Goal: Task Accomplishment & Management: Manage account settings

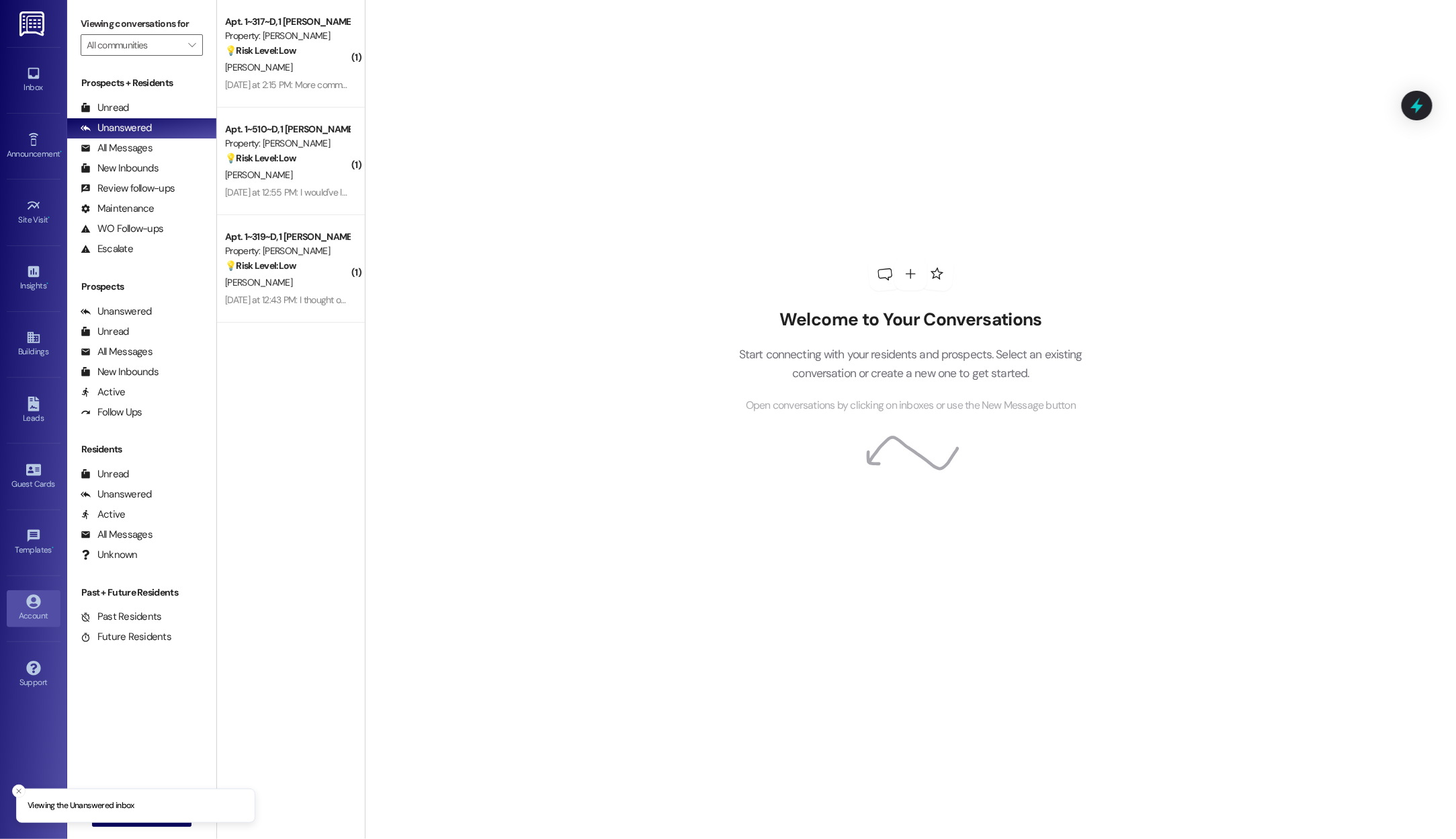
click at [29, 612] on div "Account" at bounding box center [33, 615] width 67 height 13
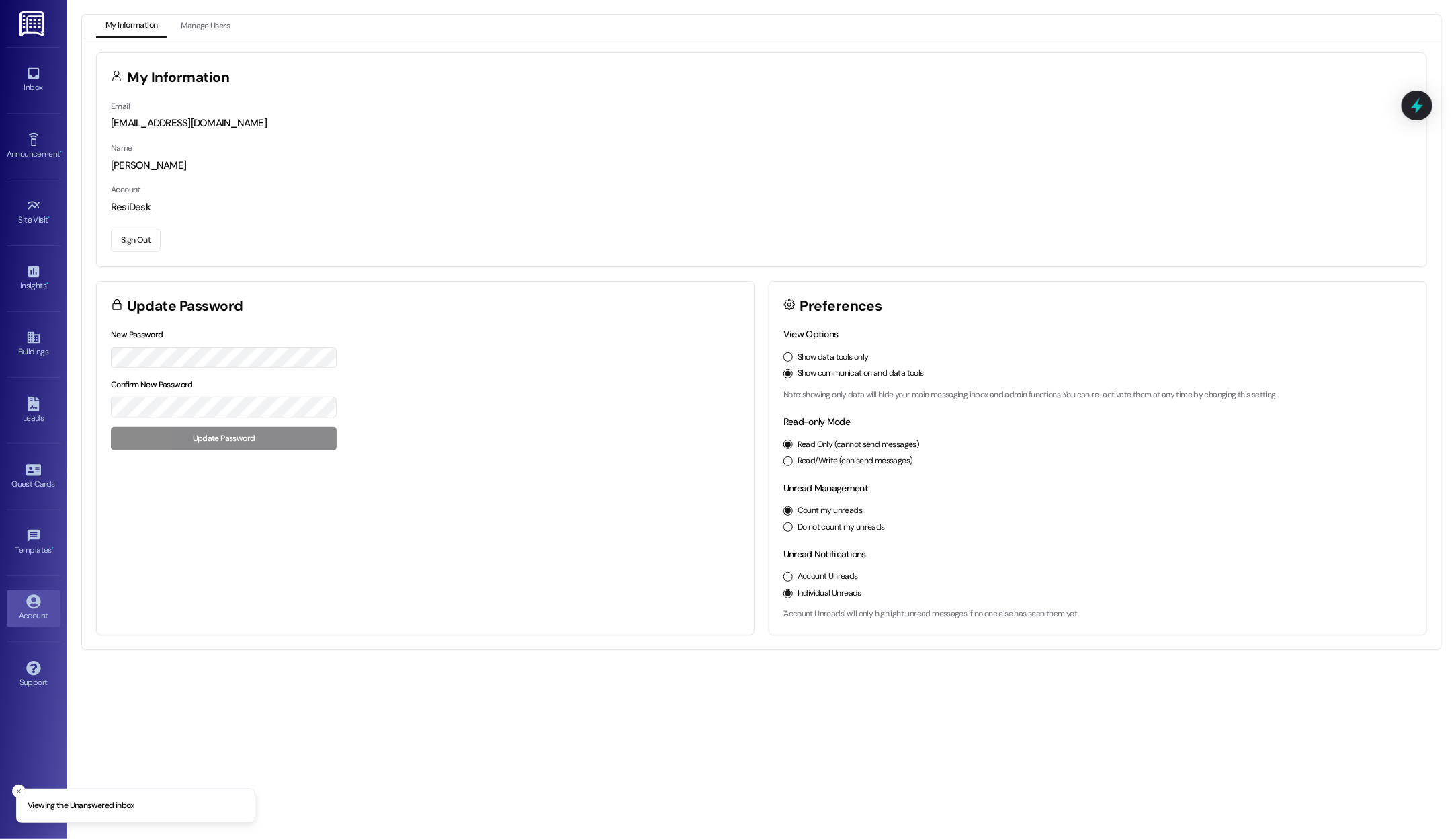
click at [138, 237] on button "Sign Out" at bounding box center [135, 240] width 50 height 23
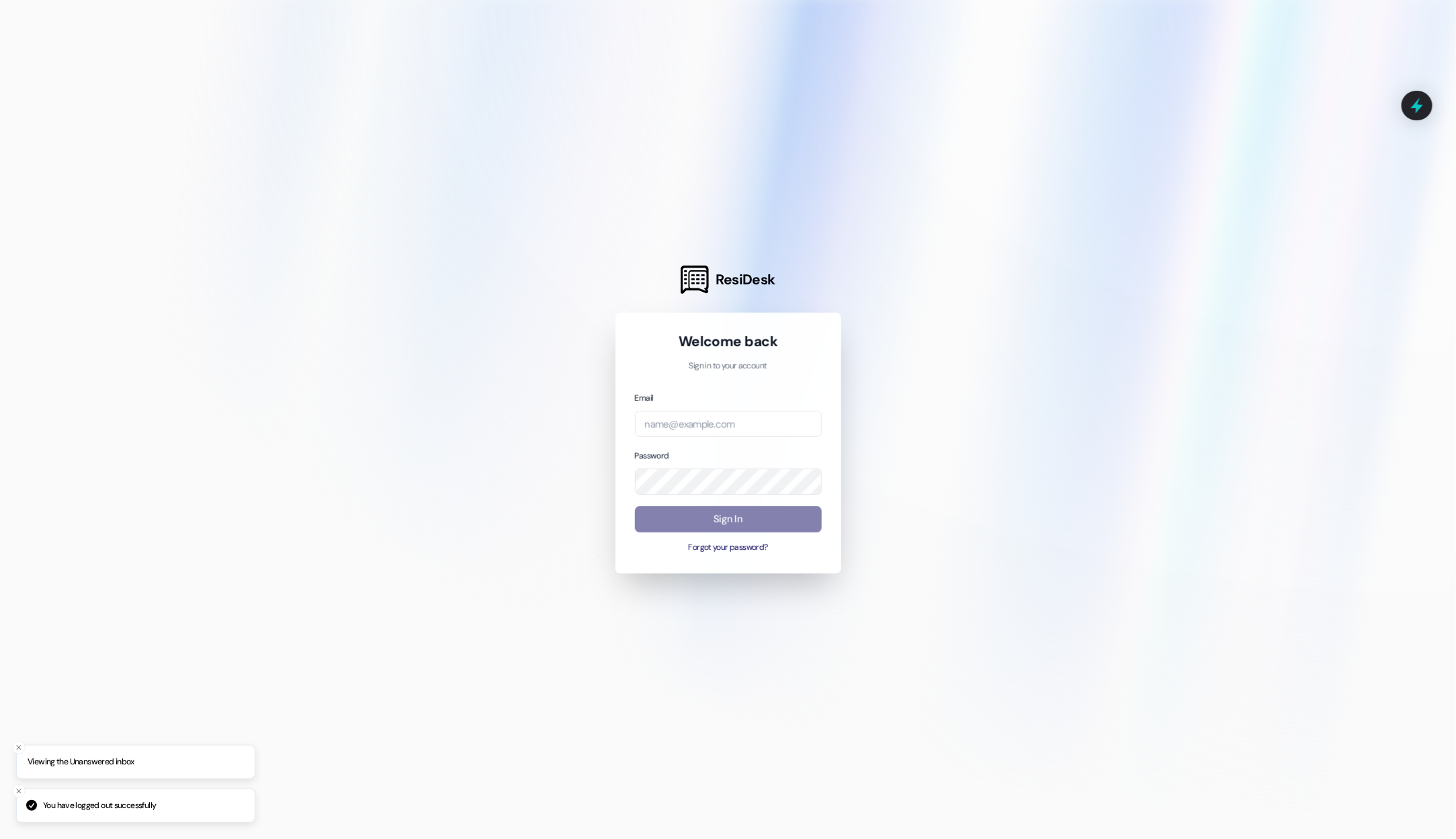
click at [757, 402] on div "Email" at bounding box center [728, 414] width 186 height 46
click at [753, 426] on input "email" at bounding box center [728, 424] width 186 height 26
type input "[EMAIL_ADDRESS][DOMAIN_NAME]"
